Goal: Obtain resource: Download file/media

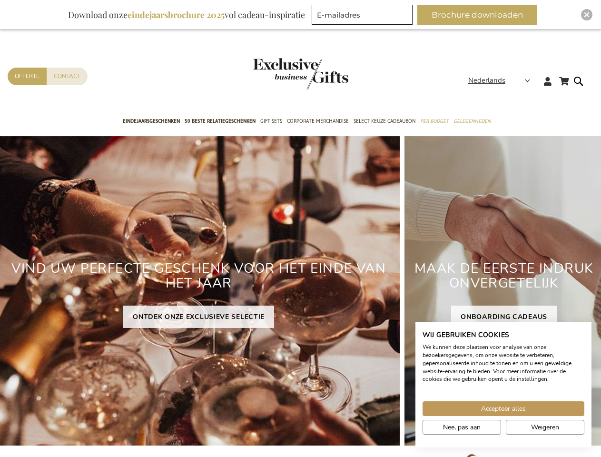
click at [300, 228] on div "VIND UW PERFECTE GESCHENK VOOR HET EINDE VAN HET JAAR ONTDEK ONZE EXCLUSIEVE SE…" at bounding box center [199, 290] width 402 height 309
click at [502, 80] on span "Nederlands" at bounding box center [486, 80] width 37 height 11
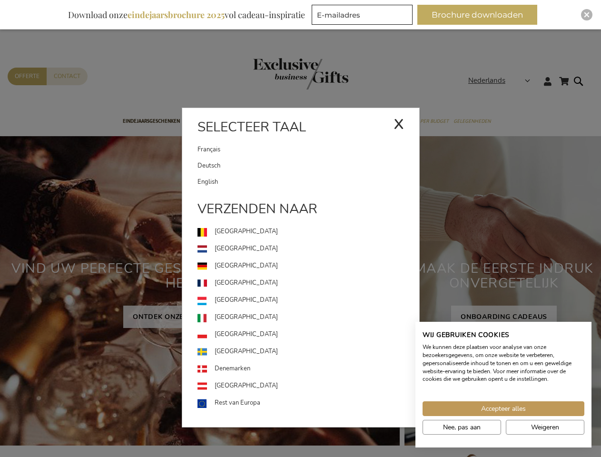
click at [481, 15] on button "Brochure downloaden" at bounding box center [477, 15] width 120 height 20
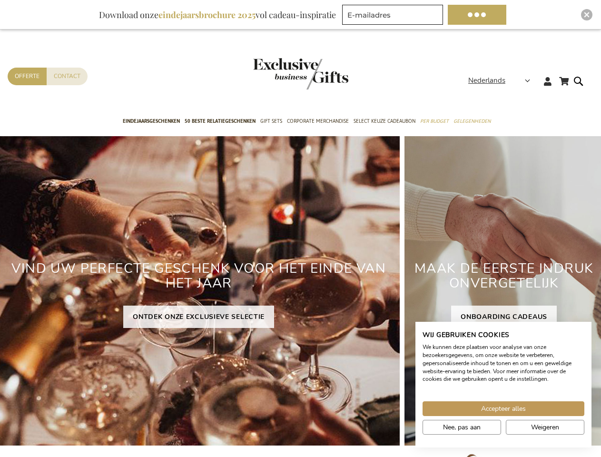
click at [586, 15] on img "Close" at bounding box center [587, 15] width 6 height 6
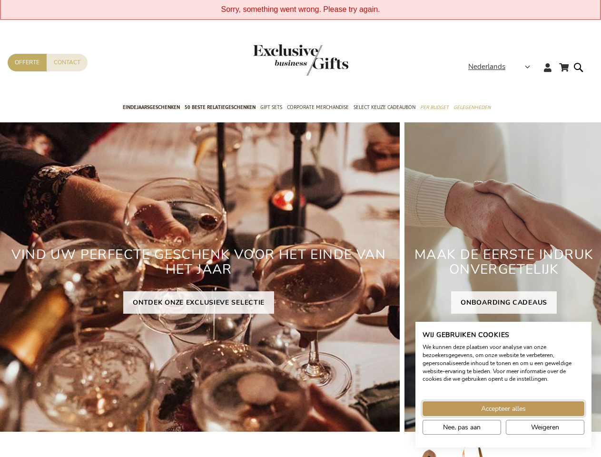
click at [503, 408] on span "Accepteer alles" at bounding box center [503, 408] width 45 height 10
